Goal: Task Accomplishment & Management: Manage account settings

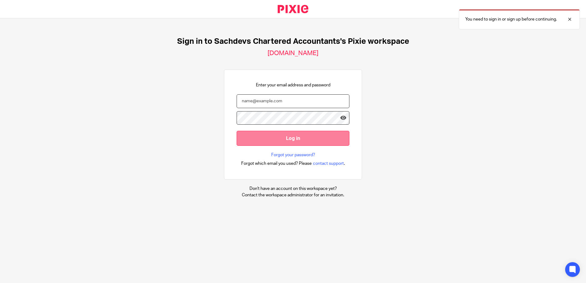
type input "sam@as1group.co.uk"
click at [287, 136] on input "Log in" at bounding box center [293, 138] width 113 height 15
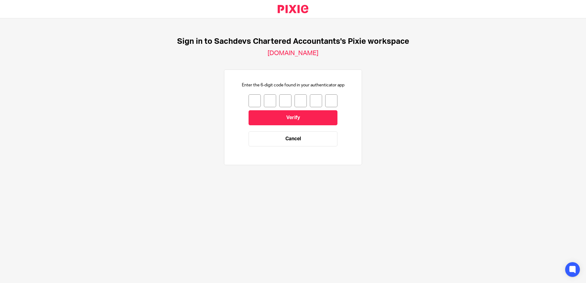
click at [251, 101] on input "number" at bounding box center [254, 100] width 12 height 13
type input "9"
type input "0"
type input "9"
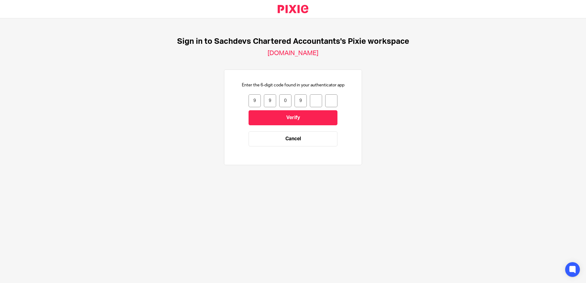
type input "7"
type input "3"
click at [282, 119] on input "Verify" at bounding box center [292, 117] width 89 height 15
